Goal: Transaction & Acquisition: Purchase product/service

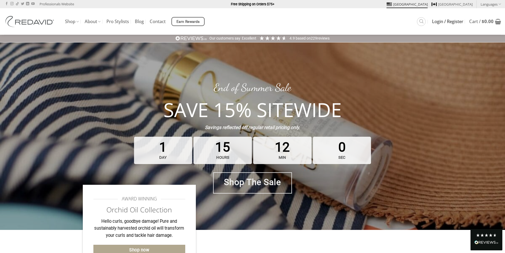
type input "**********"
click at [436, 21] on span "Login / Register" at bounding box center [447, 21] width 31 height 4
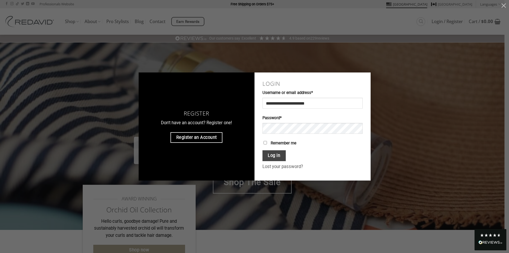
click at [279, 155] on button "Log in" at bounding box center [274, 155] width 23 height 11
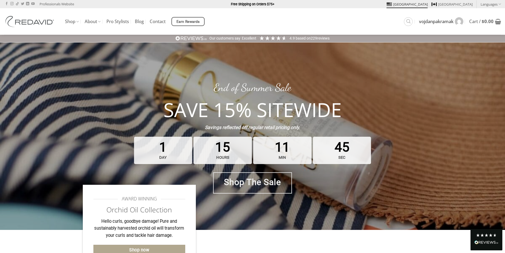
click at [460, 20] on img at bounding box center [459, 21] width 8 height 8
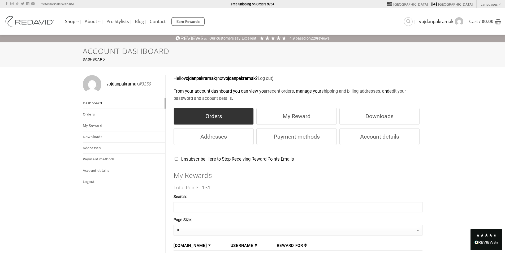
click at [224, 112] on link "Orders" at bounding box center [213, 116] width 80 height 17
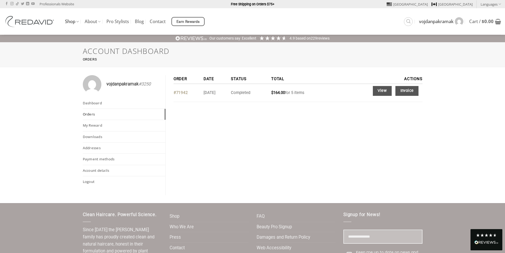
click at [180, 95] on link "#71942" at bounding box center [180, 92] width 14 height 5
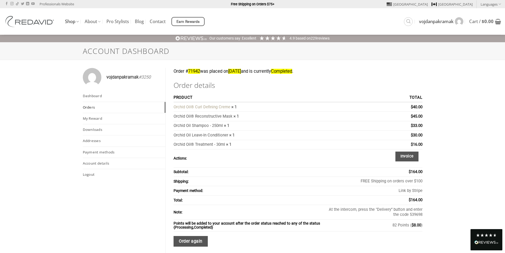
click at [222, 108] on link "Orchid Oil® Curl Defining Creme" at bounding box center [201, 106] width 57 height 5
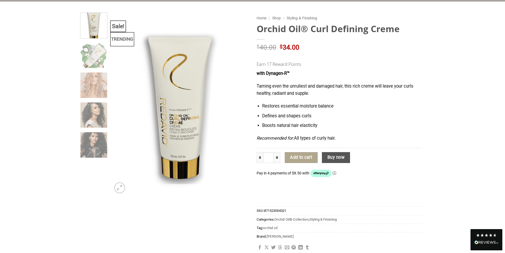
scroll to position [42, 0]
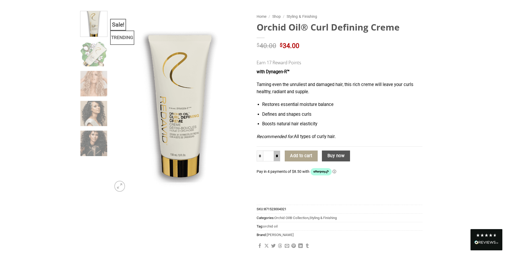
click at [277, 156] on input "*" at bounding box center [277, 155] width 6 height 11
type input "*"
drag, startPoint x: 399, startPoint y: 28, endPoint x: 313, endPoint y: 30, distance: 85.9
click at [313, 30] on h1 "Orchid Oil® Curl Defining Creme" at bounding box center [339, 26] width 166 height 11
copy h1 "Curl Defining Creme"
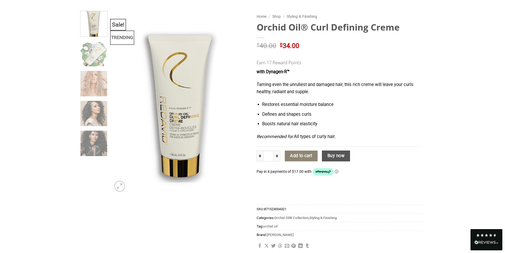
click at [297, 154] on button "Add to cart" at bounding box center [301, 155] width 33 height 11
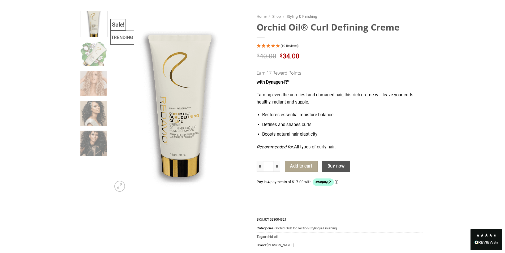
scroll to position [0, 0]
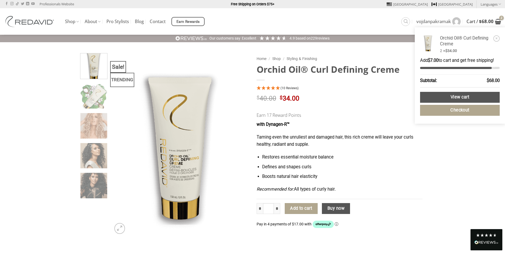
click at [486, 21] on bdi "$ 68.00" at bounding box center [486, 21] width 15 height 6
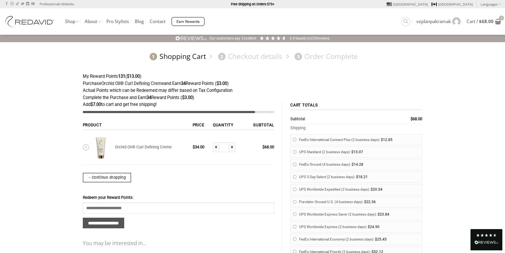
click at [218, 149] on input "*" at bounding box center [216, 147] width 6 height 10
type input "*"
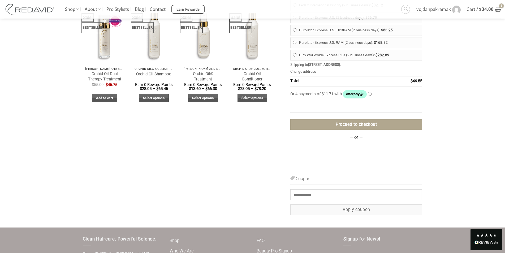
scroll to position [256, 0]
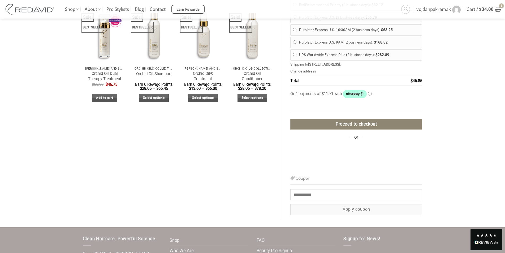
click at [401, 128] on link "Proceed to checkout" at bounding box center [356, 124] width 132 height 11
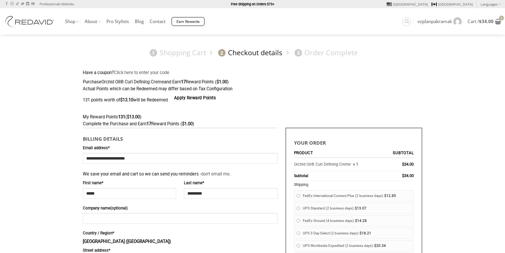
select select "**"
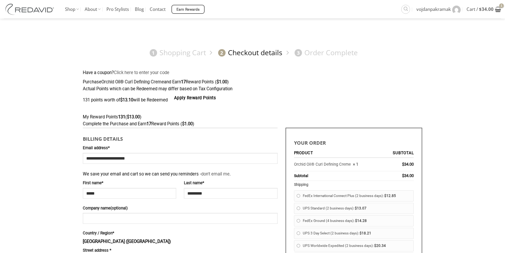
select select "**"
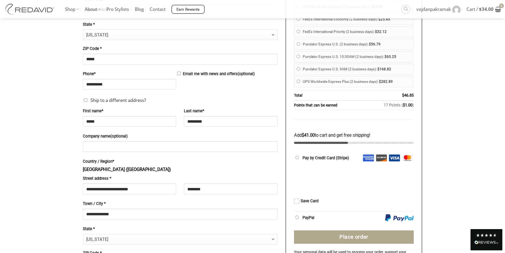
scroll to position [314, 0]
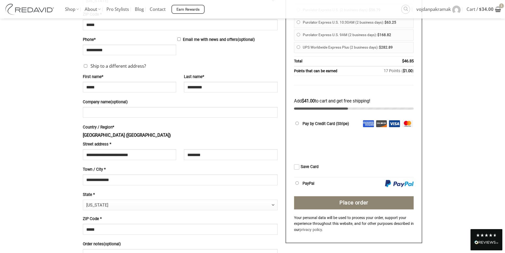
click at [350, 200] on button "Place order" at bounding box center [354, 202] width 120 height 13
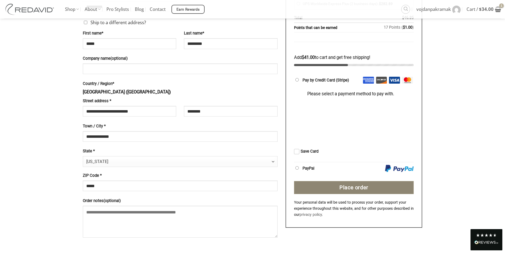
scroll to position [346, 0]
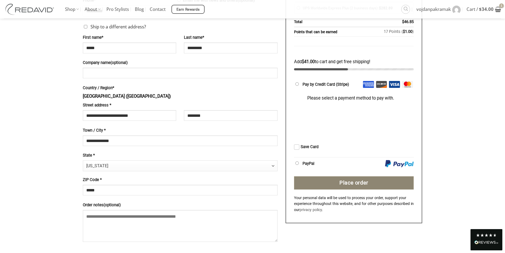
click at [347, 181] on button "Place order" at bounding box center [354, 182] width 120 height 13
